Goal: Task Accomplishment & Management: Complete application form

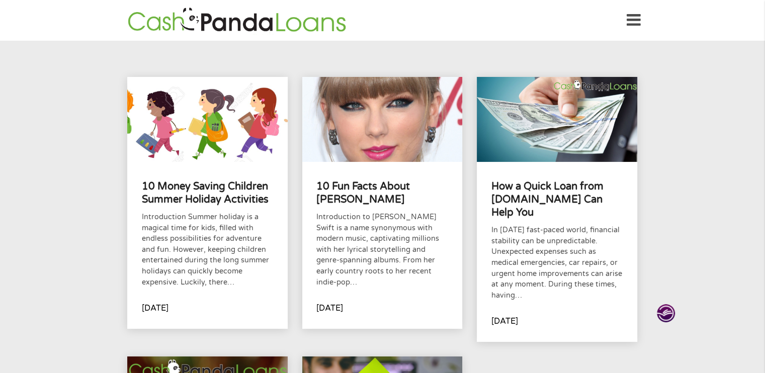
click at [636, 18] on icon at bounding box center [634, 20] width 14 height 25
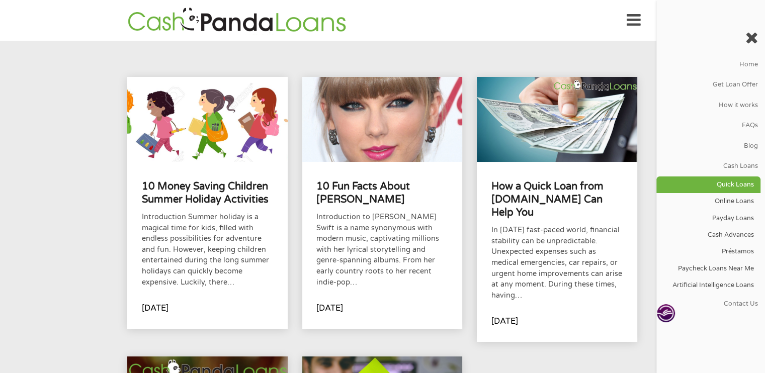
click at [734, 184] on link "Quick Loans" at bounding box center [708, 185] width 104 height 17
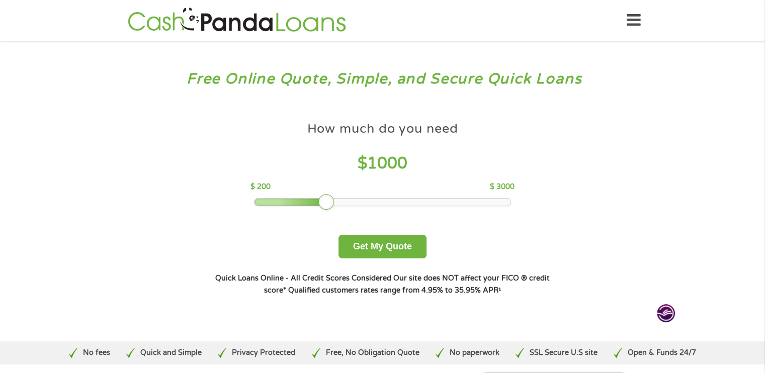
click at [507, 201] on div at bounding box center [382, 202] width 256 height 7
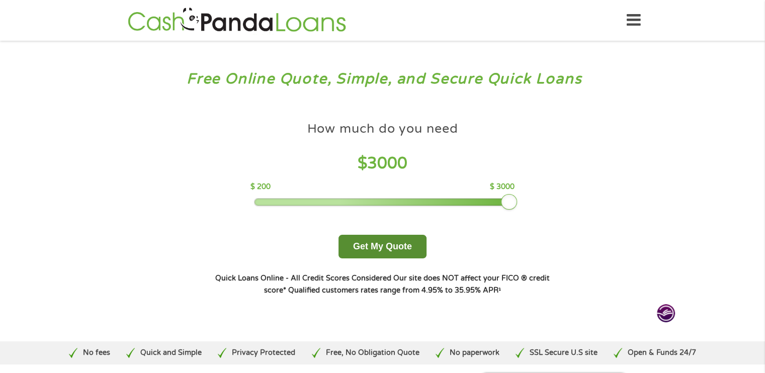
click at [397, 246] on button "Get My Quote" at bounding box center [382, 247] width 88 height 24
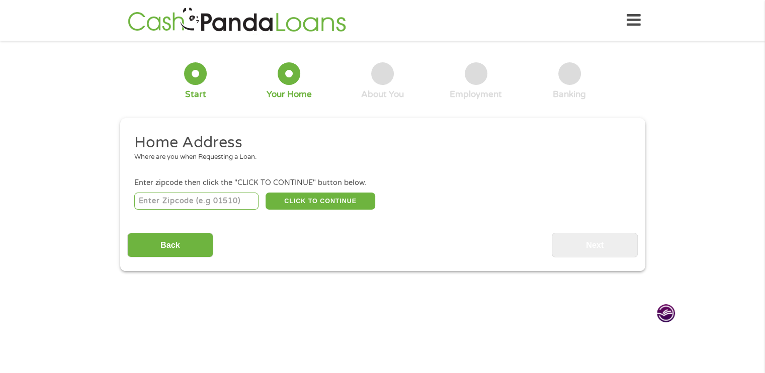
click at [191, 201] on input "number" at bounding box center [196, 201] width 124 height 17
type input "27260"
click at [342, 201] on button "CLICK TO CONTINUE" at bounding box center [321, 201] width 110 height 17
type input "27260"
type input "High Point"
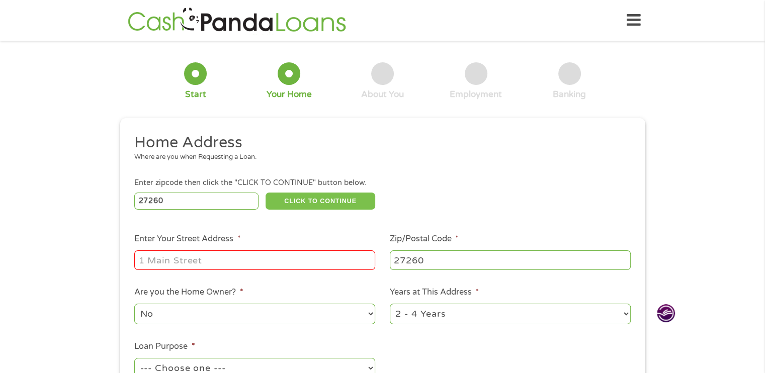
scroll to position [50, 0]
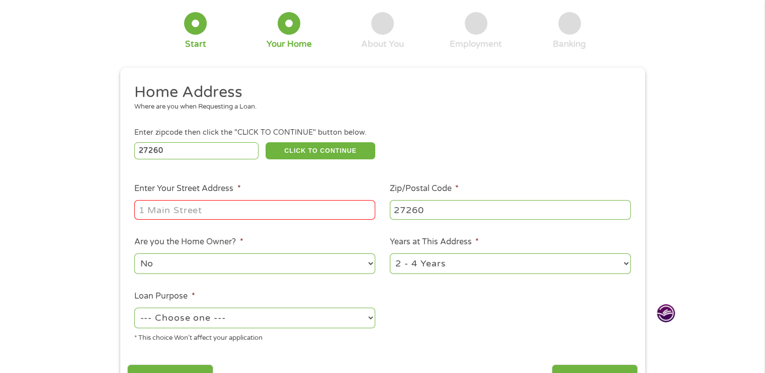
click at [317, 214] on input "Enter Your Street Address *" at bounding box center [254, 209] width 241 height 19
type input "1613 E. M.L.K. Jr. Drive"
click at [370, 264] on select "No Yes" at bounding box center [254, 263] width 241 height 21
select select "yes"
click at [134, 254] on select "No Yes" at bounding box center [254, 263] width 241 height 21
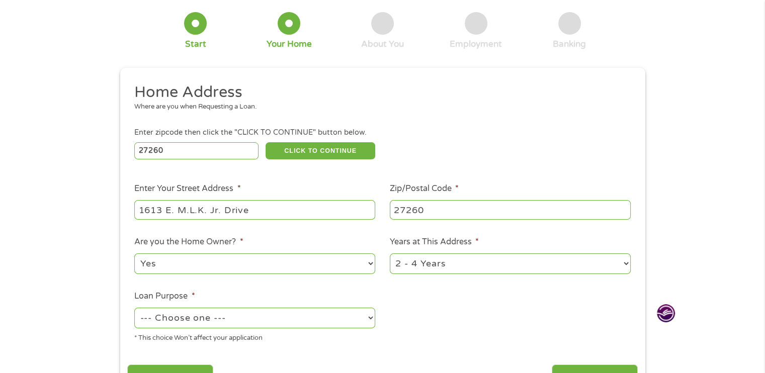
click at [626, 265] on select "1 Year or less 1 - 2 Years 2 - 4 Years Over 4 Years" at bounding box center [510, 263] width 241 height 21
select select "12months"
click at [390, 254] on select "1 Year or less 1 - 2 Years 2 - 4 Years Over 4 Years" at bounding box center [510, 263] width 241 height 21
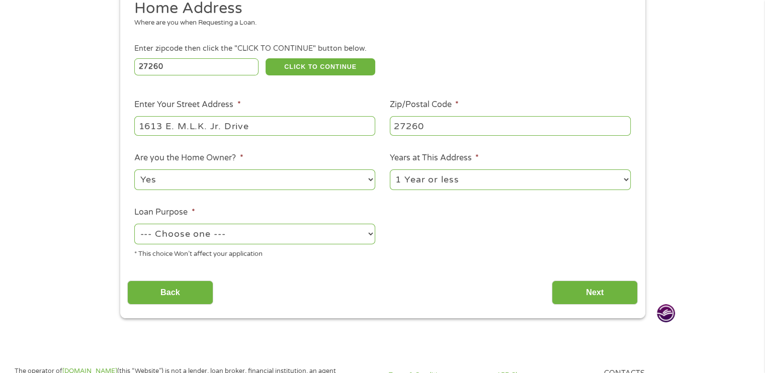
scroll to position [151, 0]
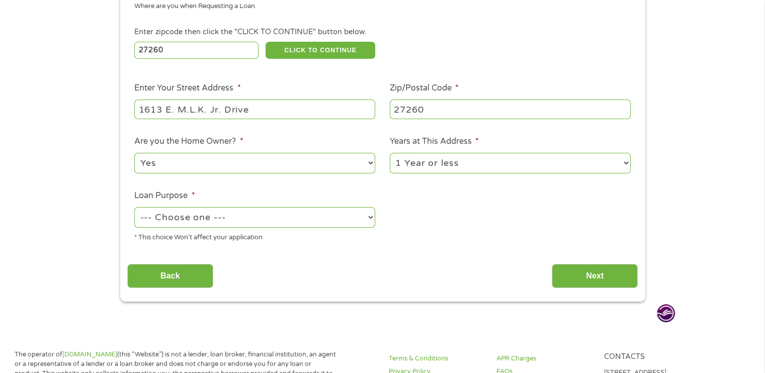
click at [370, 220] on select "--- Choose one --- Pay Bills Debt Consolidation Home Improvement Major Purchase…" at bounding box center [254, 217] width 241 height 21
select select "other"
click at [134, 208] on select "--- Choose one --- Pay Bills Debt Consolidation Home Improvement Major Purchase…" at bounding box center [254, 217] width 241 height 21
click at [577, 276] on input "Next" at bounding box center [595, 276] width 86 height 25
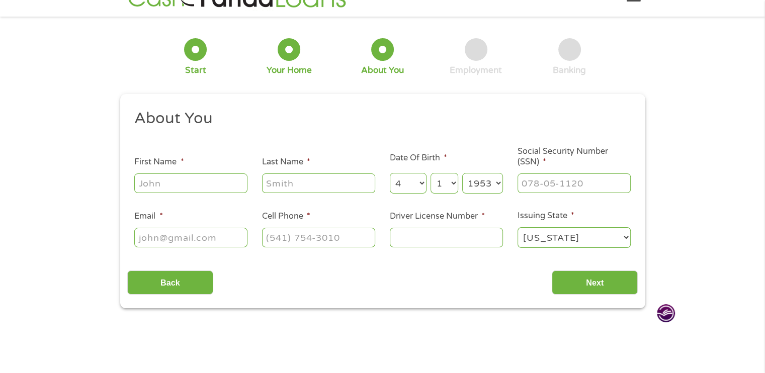
scroll to position [0, 0]
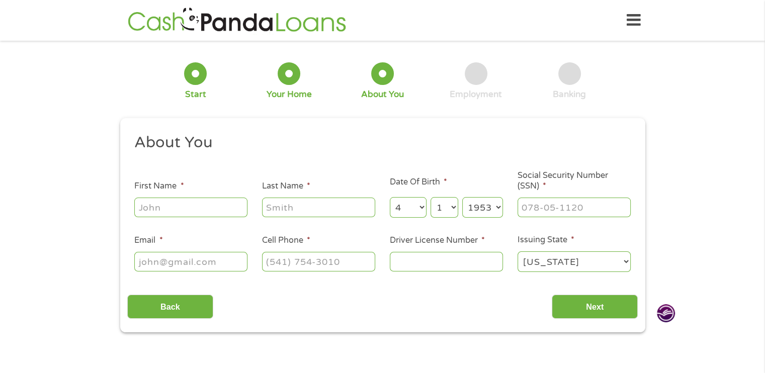
click at [233, 215] on input "First Name *" at bounding box center [190, 207] width 113 height 19
type input "Mark"
type input "[PERSON_NAME]"
type input "[EMAIL_ADDRESS][DOMAIN_NAME]"
type input "[PHONE_NUMBER]"
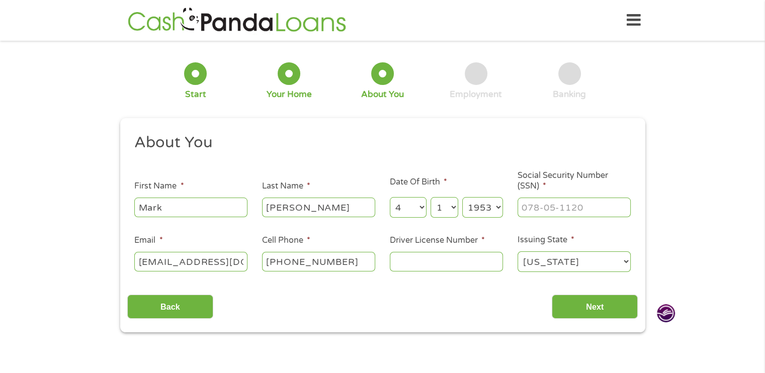
click at [408, 259] on input "Driver License Number *" at bounding box center [446, 261] width 113 height 19
type input "30774751"
click at [587, 304] on input "Next" at bounding box center [595, 307] width 86 height 25
click at [590, 207] on input "___-__-____" at bounding box center [573, 207] width 113 height 19
type input "406-70-0923"
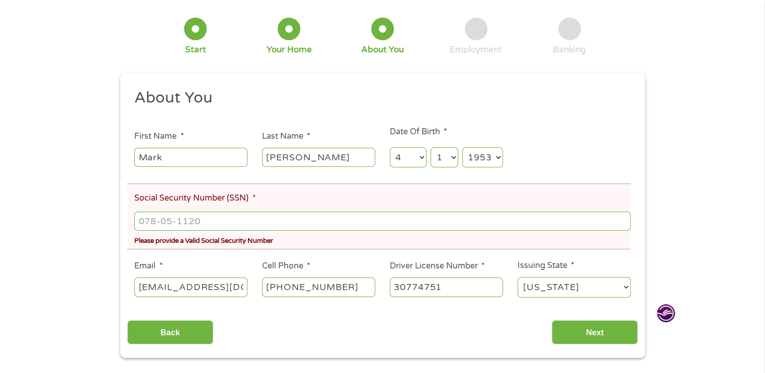
scroll to position [101, 0]
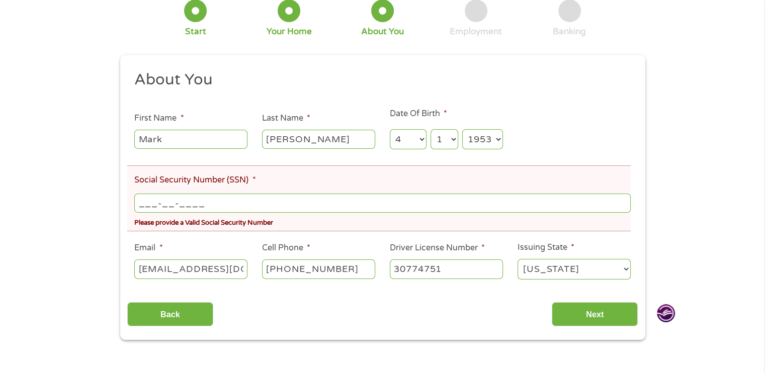
click at [290, 203] on input "___-__-____" at bounding box center [382, 203] width 496 height 19
type input "406-70-0923"
click at [577, 313] on input "Next" at bounding box center [595, 314] width 86 height 25
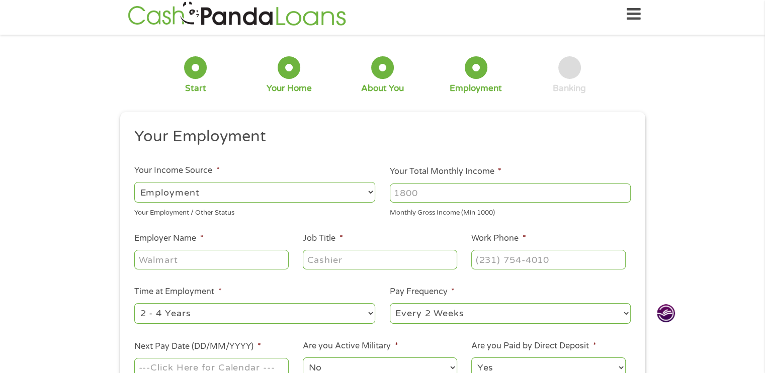
scroll to position [0, 0]
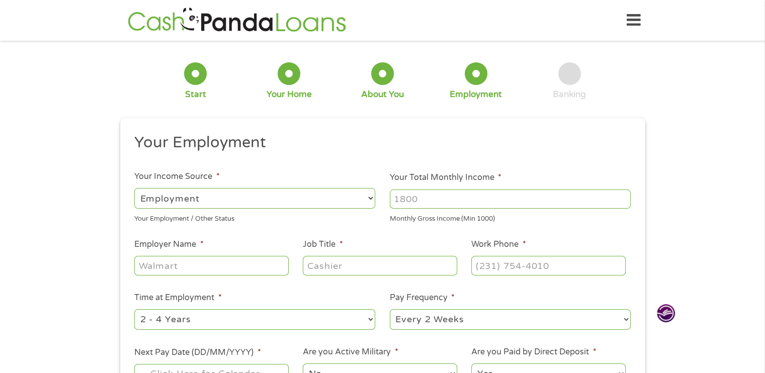
click at [372, 199] on select "--- Choose one --- Employment [DEMOGRAPHIC_DATA] Benefits" at bounding box center [254, 198] width 241 height 21
select select "benefits"
click at [134, 188] on select "--- Choose one --- Employment [DEMOGRAPHIC_DATA] Benefits" at bounding box center [254, 198] width 241 height 21
type input "Other"
type input "[PHONE_NUMBER]"
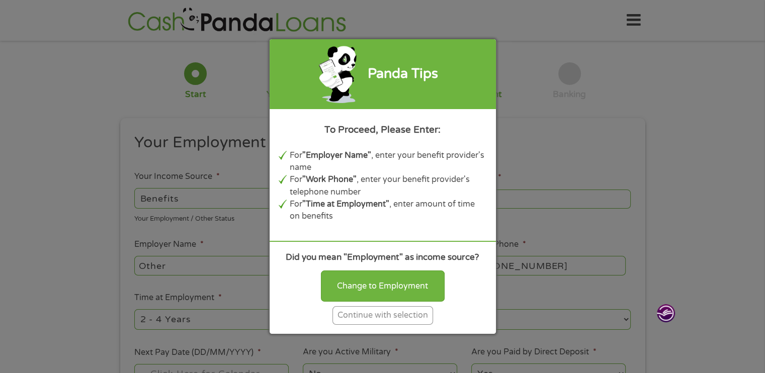
click at [382, 319] on div "Continue with selection" at bounding box center [382, 315] width 101 height 19
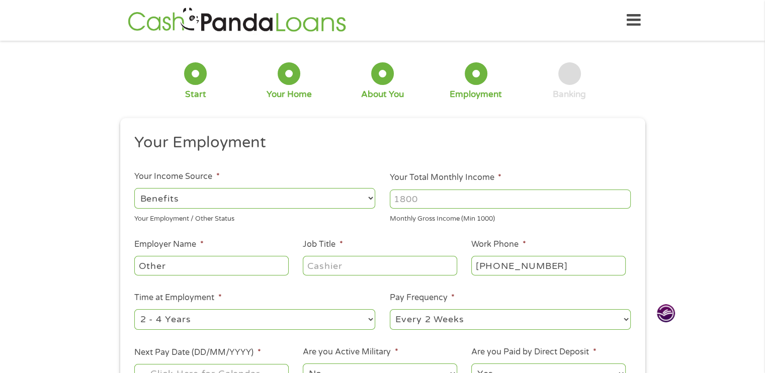
click at [279, 266] on input "Other" at bounding box center [211, 265] width 154 height 19
type input "O"
type input "Retired"
click at [371, 198] on select "--- Choose one --- Employment [DEMOGRAPHIC_DATA] Benefits" at bounding box center [254, 198] width 241 height 21
click at [134, 188] on select "--- Choose one --- Employment [DEMOGRAPHIC_DATA] Benefits" at bounding box center [254, 198] width 241 height 21
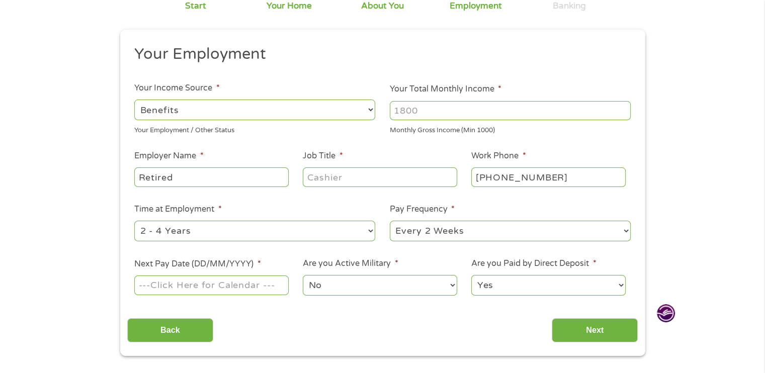
scroll to position [101, 0]
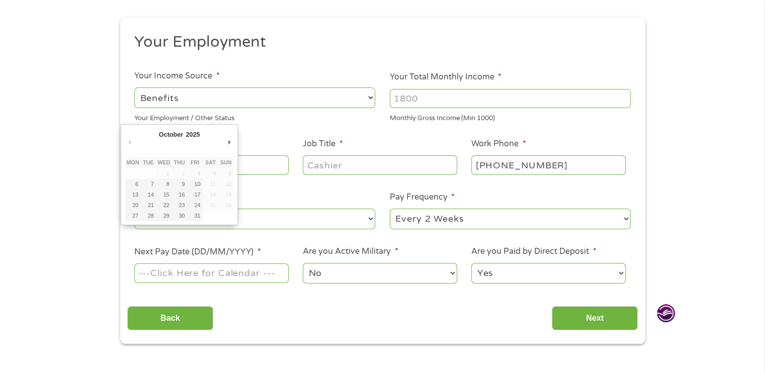
click at [257, 276] on input "Next Pay Date (DD/MM/YYYY) *" at bounding box center [211, 273] width 154 height 19
type input "[DATE]"
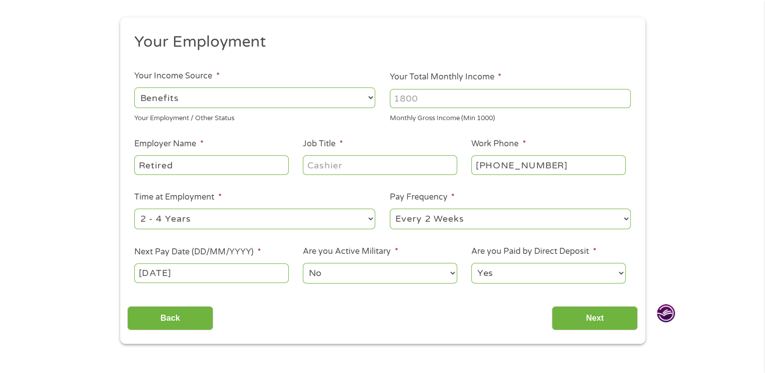
click at [370, 219] on select "--- Choose one --- 1 Year or less 1 - 2 Years 2 - 4 Years Over 4 Years" at bounding box center [254, 219] width 241 height 21
select select "12months"
click at [134, 209] on select "--- Choose one --- 1 Year or less 1 - 2 Years 2 - 4 Years Over 4 Years" at bounding box center [254, 219] width 241 height 21
click at [600, 315] on input "Next" at bounding box center [595, 318] width 86 height 25
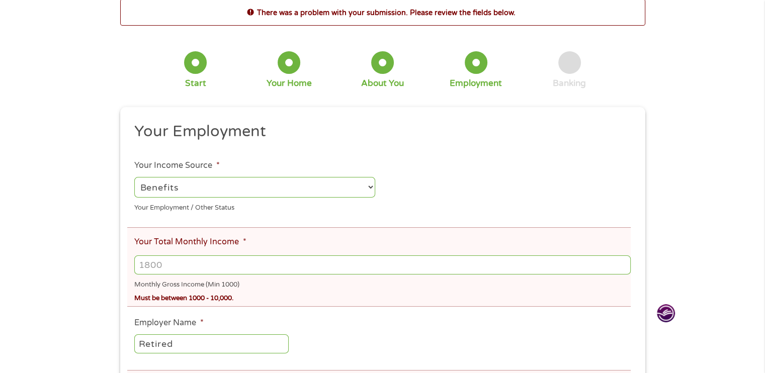
scroll to position [0, 0]
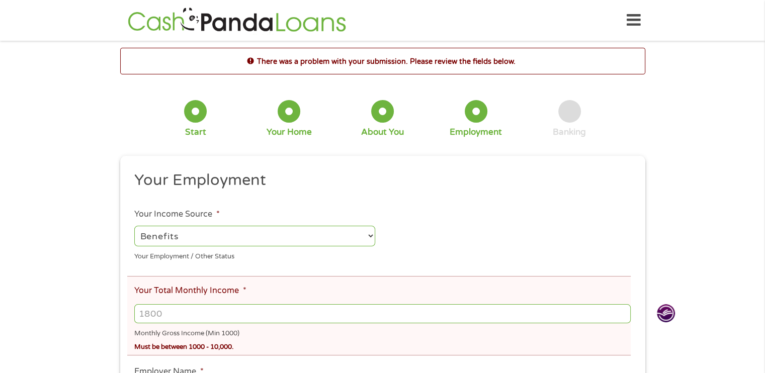
click at [430, 314] on input "Your Total Monthly Income *" at bounding box center [382, 313] width 496 height 19
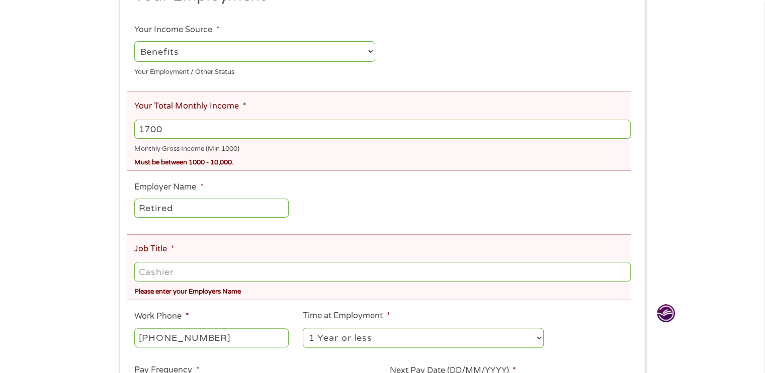
scroll to position [251, 0]
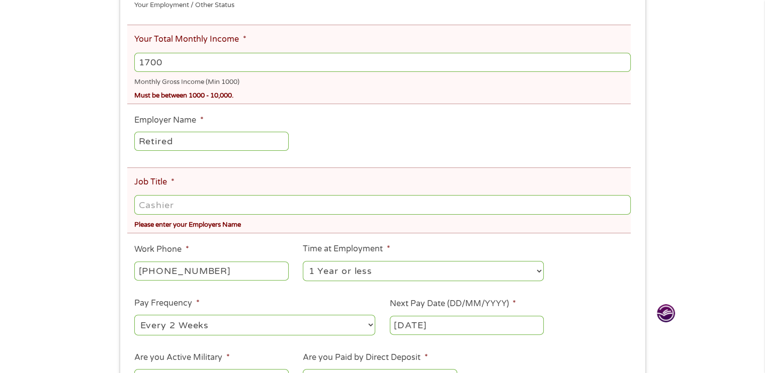
type input "1700"
click at [433, 209] on input "Job Title *" at bounding box center [382, 204] width 496 height 19
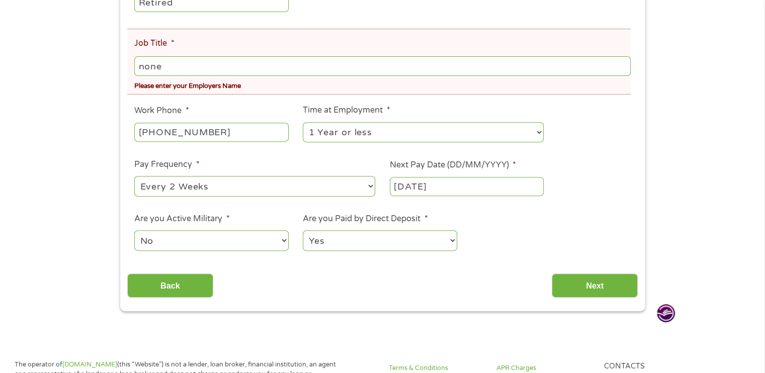
scroll to position [402, 0]
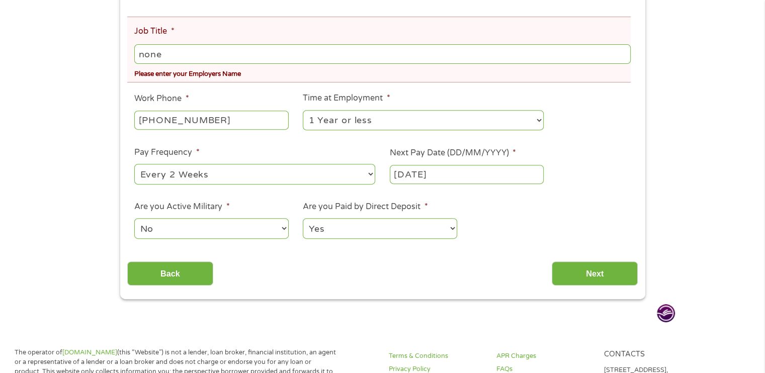
type input "none"
click at [370, 176] on select "--- Choose one --- Every 2 Weeks Every Week Monthly Semi-Monthly" at bounding box center [254, 174] width 241 height 21
select select "monthly"
click at [134, 166] on select "--- Choose one --- Every 2 Weeks Every Week Monthly Semi-Monthly" at bounding box center [254, 174] width 241 height 21
click at [580, 274] on input "Next" at bounding box center [595, 274] width 86 height 25
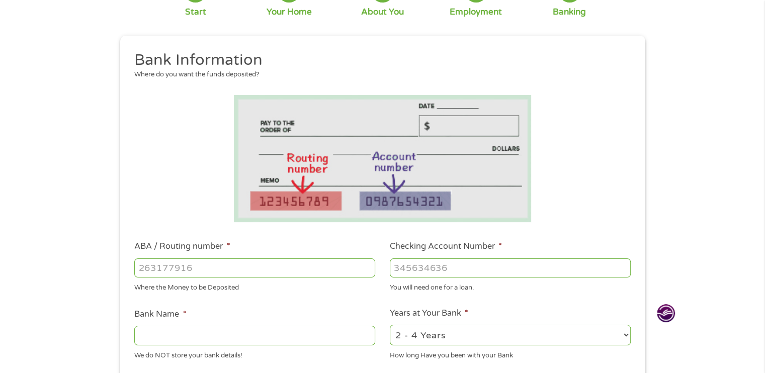
scroll to position [101, 0]
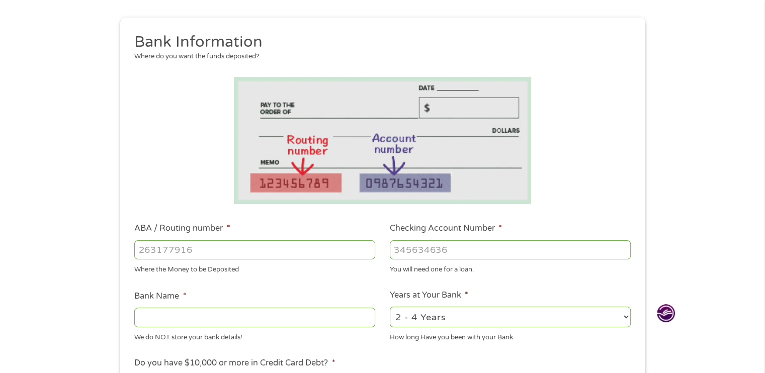
click at [291, 254] on input "ABA / Routing number *" at bounding box center [254, 249] width 241 height 19
type input "253177887"
type input "ALLEGACY FEDERAL CREDIT UNION"
type input "253177887"
click at [483, 256] on input "Checking Account Number *" at bounding box center [510, 249] width 241 height 19
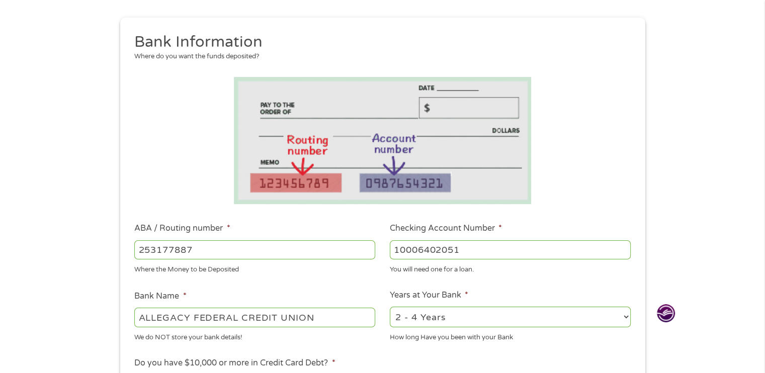
type input "10006402051"
click at [627, 318] on select "2 - 4 Years 6 - 12 Months 1 - 2 Years Over 4 Years" at bounding box center [510, 317] width 241 height 21
select select "60months"
click at [390, 307] on select "2 - 4 Years 6 - 12 Months 1 - 2 Years Over 4 Years" at bounding box center [510, 317] width 241 height 21
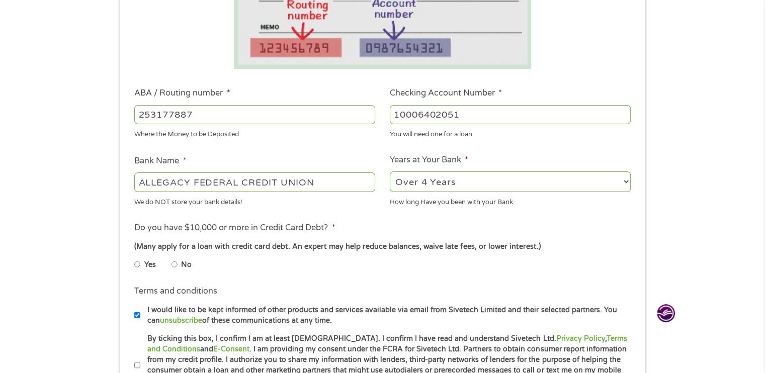
scroll to position [251, 0]
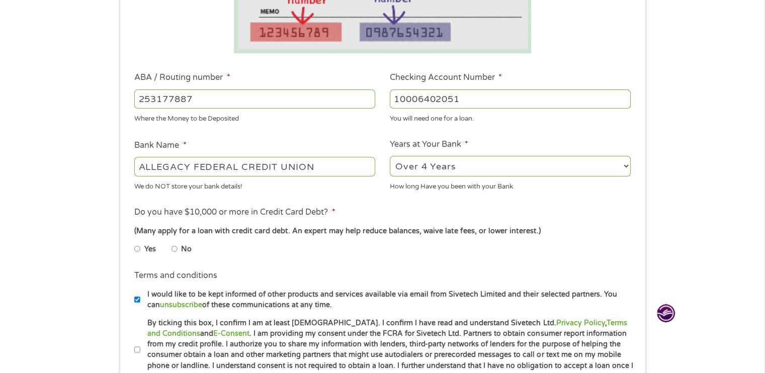
click at [174, 248] on input "No" at bounding box center [174, 249] width 6 height 16
radio input "true"
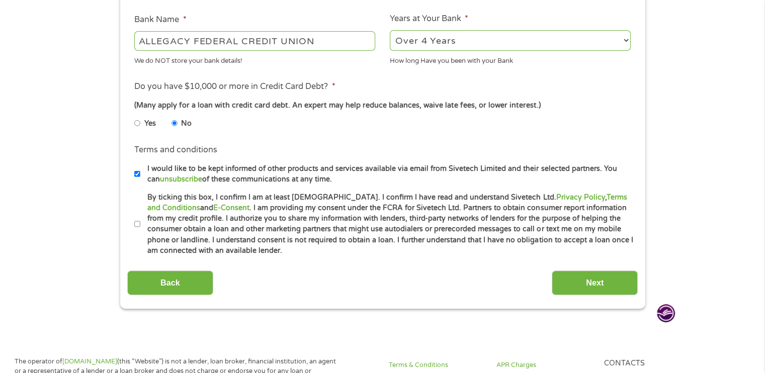
scroll to position [402, 0]
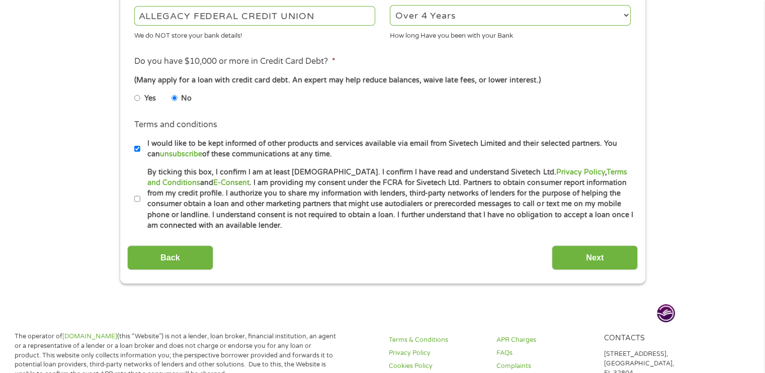
click at [138, 149] on input "I would like to be kept informed of other products and services available via e…" at bounding box center [137, 149] width 6 height 16
checkbox input "false"
click at [137, 199] on input "By ticking this box, I confirm I am at least [DEMOGRAPHIC_DATA]. I confirm I ha…" at bounding box center [137, 199] width 6 height 16
checkbox input "true"
click at [602, 257] on input "Next" at bounding box center [595, 257] width 86 height 25
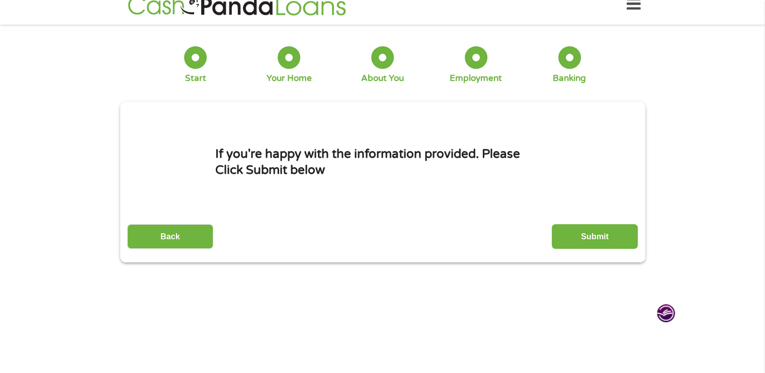
scroll to position [0, 0]
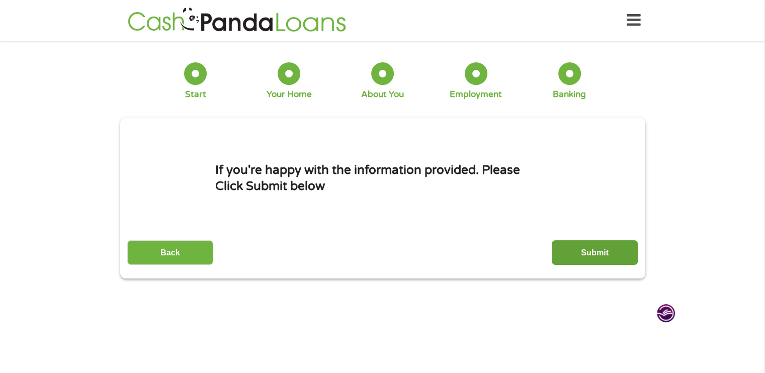
click at [589, 256] on input "Submit" at bounding box center [595, 252] width 86 height 25
